Goal: Information Seeking & Learning: Learn about a topic

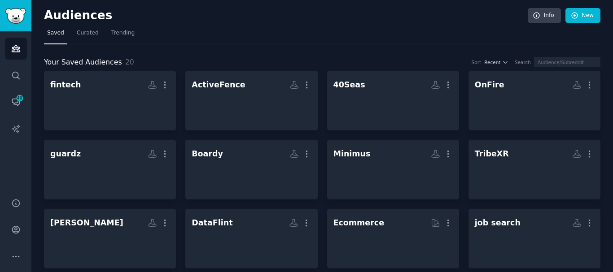
click at [52, 15] on h2 "Audiences" at bounding box center [285, 16] width 483 height 14
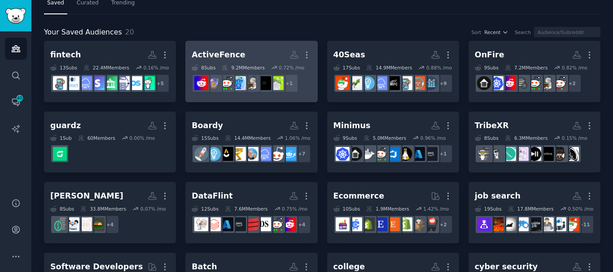
scroll to position [90, 0]
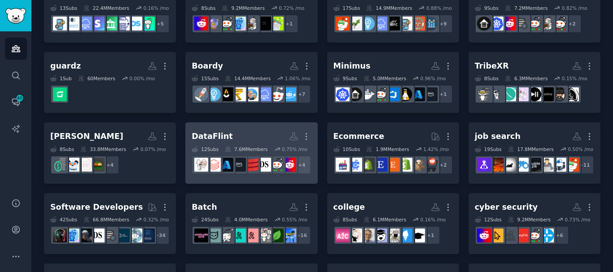
click at [237, 144] on h2 "DataFlint More" at bounding box center [251, 137] width 119 height 16
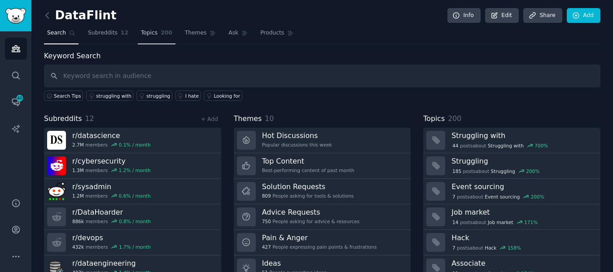
click at [147, 29] on span "Topics" at bounding box center [149, 33] width 17 height 8
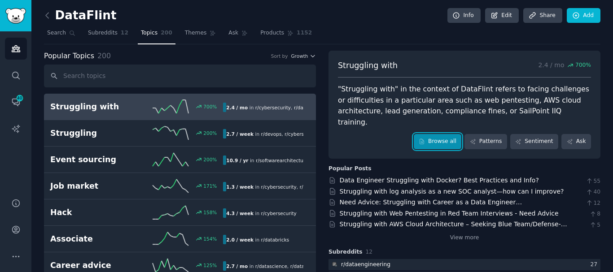
click at [435, 134] on link "Browse all" at bounding box center [438, 141] width 48 height 15
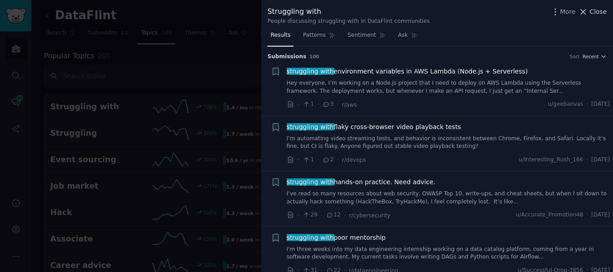
click at [596, 11] on span "Close" at bounding box center [597, 11] width 17 height 9
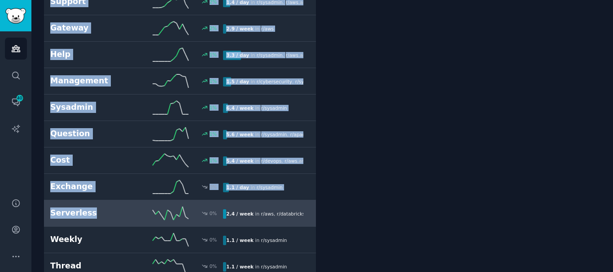
scroll to position [2018, 0]
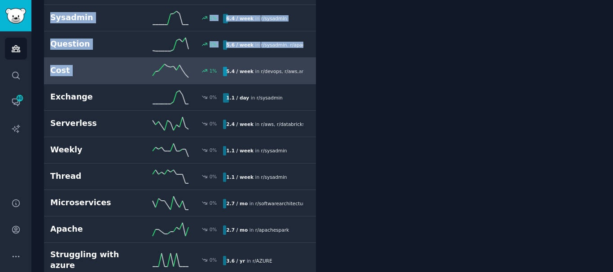
drag, startPoint x: 43, startPoint y: 109, endPoint x: 136, endPoint y: 75, distance: 99.5
copy div "Struggling with 700 % 2.4 / mo in r/ cybersecurity , r/ dataengineering Struggl…"
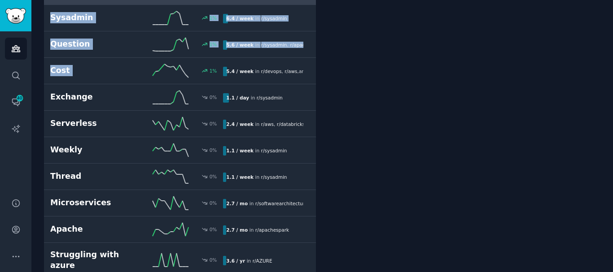
copy div "Struggling with 700 % 2.4 / mo in r/ cybersecurity , r/ dataengineering Struggl…"
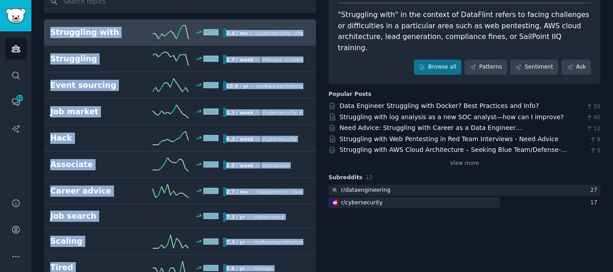
scroll to position [45, 0]
